Goal: Task Accomplishment & Management: Manage account settings

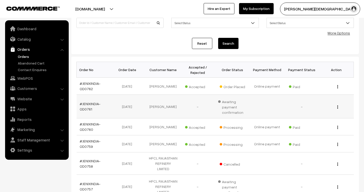
scroll to position [57, 0]
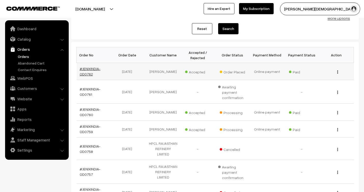
click at [93, 68] on link "#JENIXINDIA-OD0762" at bounding box center [90, 72] width 21 height 10
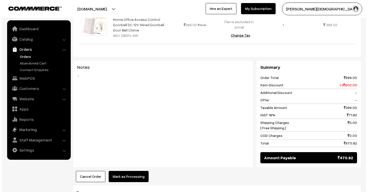
scroll to position [198, 0]
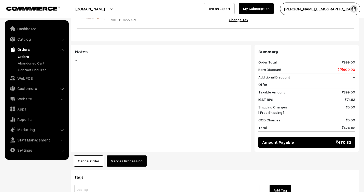
click at [123, 156] on button "Mark as Processing" at bounding box center [127, 161] width 40 height 11
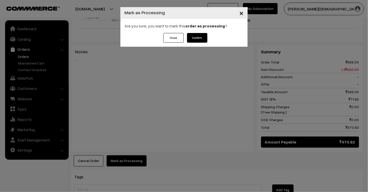
click at [201, 38] on button "Confirm" at bounding box center [197, 38] width 20 height 10
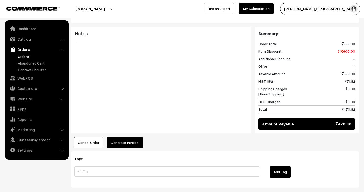
scroll to position [222, 0]
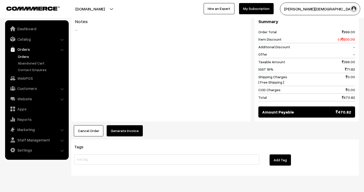
click at [124, 125] on button "Generate Invoice" at bounding box center [125, 130] width 36 height 11
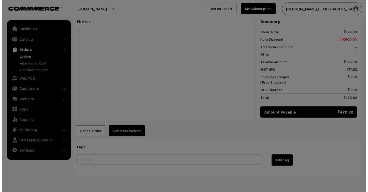
scroll to position [222, 0]
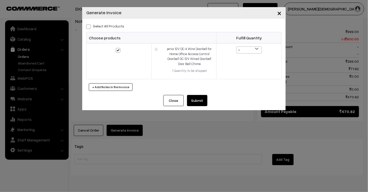
click at [199, 101] on button "Submit" at bounding box center [197, 100] width 20 height 11
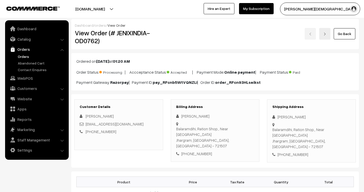
scroll to position [222, 0]
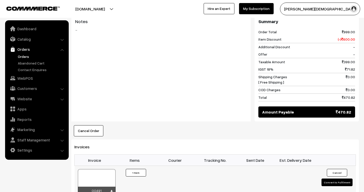
click at [101, 170] on div at bounding box center [97, 182] width 38 height 25
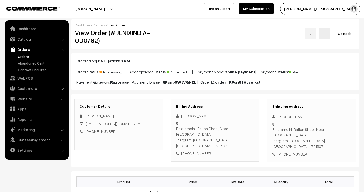
scroll to position [0, 0]
click at [98, 24] on link "orders" at bounding box center [100, 25] width 11 height 4
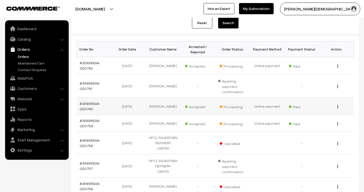
scroll to position [57, 0]
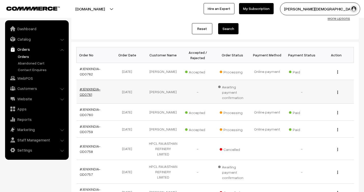
click at [88, 89] on link "#JENIXINDIA-OD0761" at bounding box center [90, 92] width 21 height 10
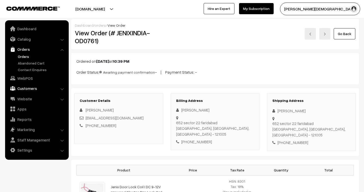
click at [27, 90] on link "Customers" at bounding box center [36, 88] width 61 height 9
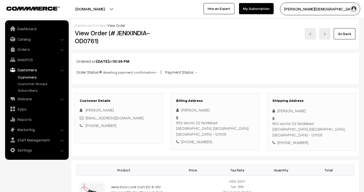
click at [26, 78] on link "Customers" at bounding box center [42, 77] width 50 height 5
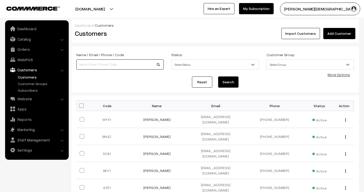
click at [117, 62] on input at bounding box center [119, 65] width 87 height 10
type input "chawla"
click at [222, 82] on button "Search" at bounding box center [228, 82] width 20 height 11
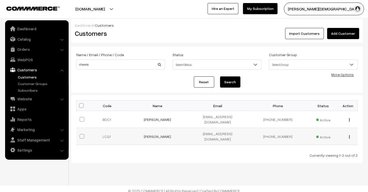
click at [81, 134] on span at bounding box center [82, 136] width 5 height 5
click at [80, 132] on input "checkbox" at bounding box center [78, 133] width 3 height 3
checkbox input "true"
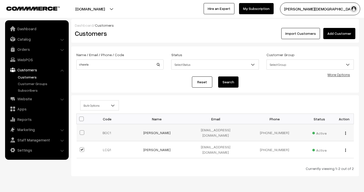
click at [82, 131] on span at bounding box center [82, 133] width 5 height 5
click at [80, 129] on input "checkbox" at bounding box center [78, 129] width 3 height 3
checkbox input "true"
click at [346, 147] on div "view Edit Delete" at bounding box center [344, 149] width 13 height 5
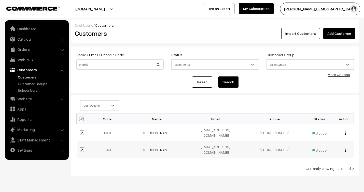
click at [345, 149] on img "button" at bounding box center [345, 150] width 1 height 3
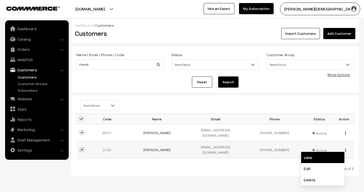
click at [334, 155] on link "view" at bounding box center [322, 157] width 43 height 11
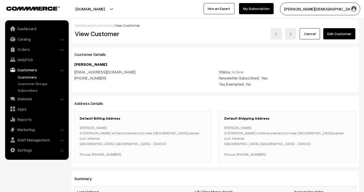
click at [338, 36] on link "Edit Customer" at bounding box center [339, 33] width 32 height 11
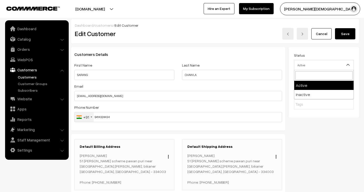
click at [344, 65] on span "Active" at bounding box center [323, 65] width 59 height 9
click at [350, 64] on b at bounding box center [347, 65] width 5 height 5
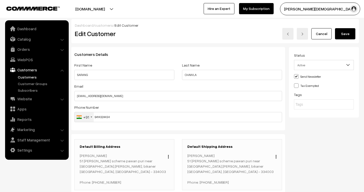
click at [350, 64] on b at bounding box center [347, 65] width 5 height 5
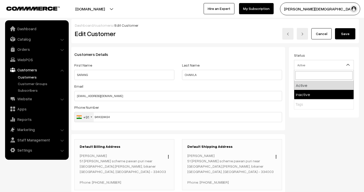
select select "2"
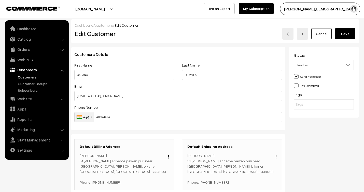
click at [352, 35] on button "Save" at bounding box center [345, 33] width 20 height 11
